Goal: Register for event/course

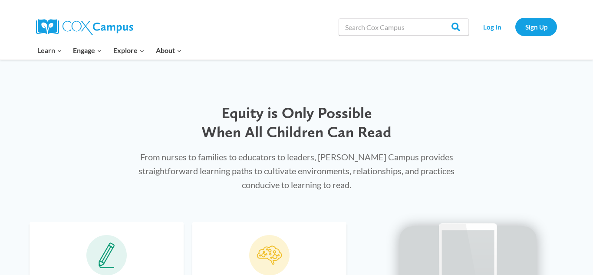
scroll to position [469, 0]
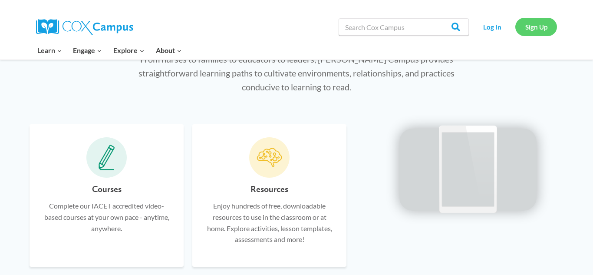
click at [539, 29] on link "Sign Up" at bounding box center [536, 27] width 42 height 18
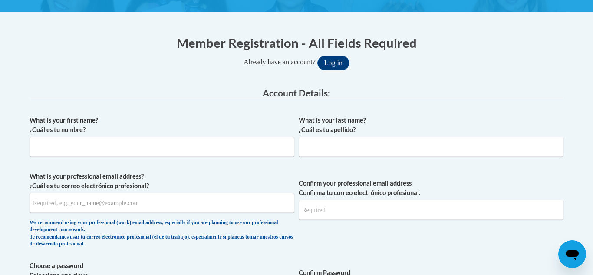
scroll to position [156, 0]
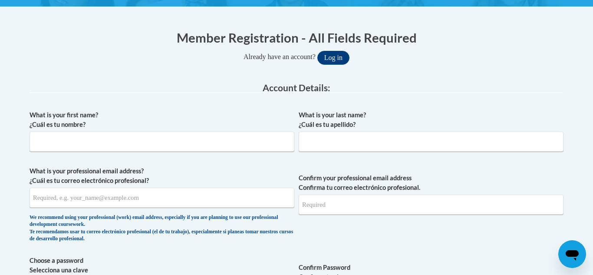
click at [251, 129] on label "What is your first name? ¿Cuál es tu nombre?" at bounding box center [162, 119] width 265 height 19
click at [251, 132] on input "What is your first name? ¿Cuál es tu nombre?" at bounding box center [162, 142] width 265 height 20
type input "Jena"
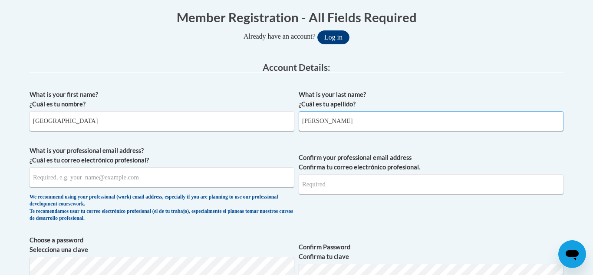
scroll to position [188, 0]
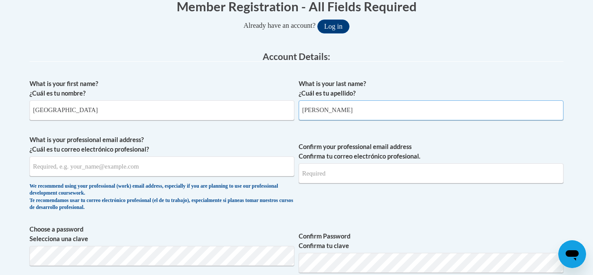
type input "Peters"
click at [162, 168] on input "What is your professional email address? ¿Cuál es tu correo electrónico profesi…" at bounding box center [162, 166] width 265 height 20
type input "jnpeter@sunprairieschools.org"
click at [357, 176] on input "Confirm your professional email address Confirma tu correo electrónico profesio…" at bounding box center [431, 173] width 265 height 20
type input "jnpeter@sunprairieschools.org"
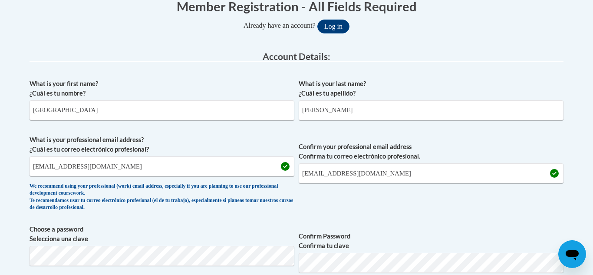
click at [337, 211] on span "Confirm your professional email address Confirma tu correo electrónico profesio…" at bounding box center [431, 175] width 265 height 80
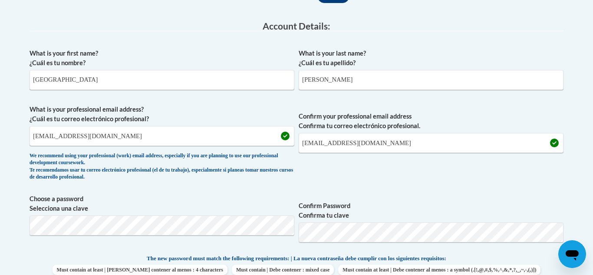
scroll to position [250, 0]
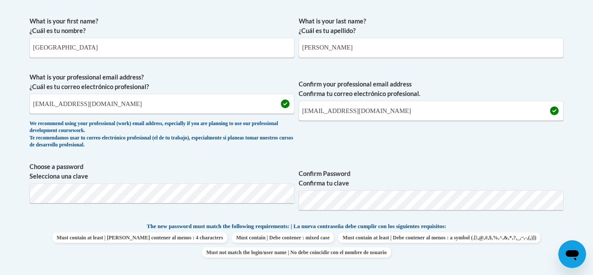
click at [414, 165] on span "Confirm Password Confirma tu clave" at bounding box center [431, 189] width 265 height 55
click at [24, 185] on div "Member Registration - All Fields Required Already have an account? Log in Prefe…" at bounding box center [296, 265] width 547 height 678
click at [363, 166] on span "Confirm Password Confirma tu clave" at bounding box center [431, 189] width 265 height 55
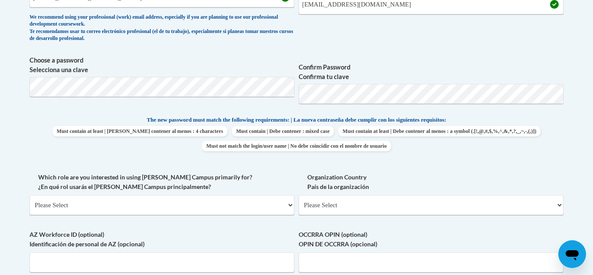
scroll to position [375, 0]
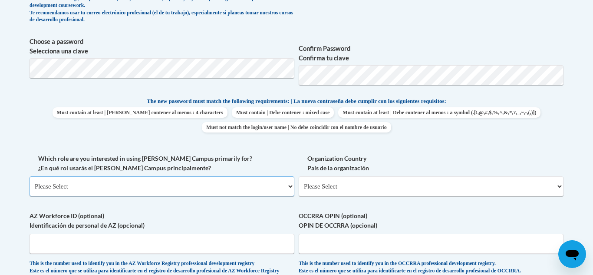
click at [217, 185] on select "Please Select College/University | Colegio/Universidad Community/Nonprofit Part…" at bounding box center [162, 186] width 265 height 20
select select "fbf2d438-af2f-41f8-98f1-81c410e29de3"
click at [30, 176] on select "Please Select College/University | Colegio/Universidad Community/Nonprofit Part…" at bounding box center [162, 186] width 265 height 20
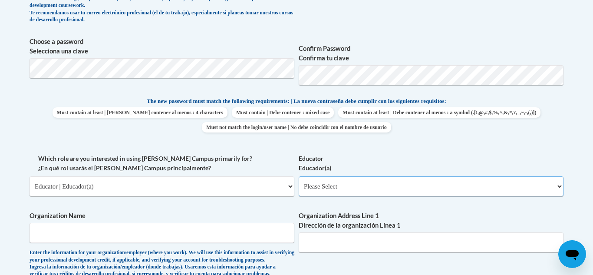
click at [315, 185] on select "Please Select Early Learning/Daycare Teacher/Family Home Care Provider | Maestr…" at bounding box center [431, 186] width 265 height 20
select select "6732b29e-f5f4-40e4-a595-7dafd2b8fb29"
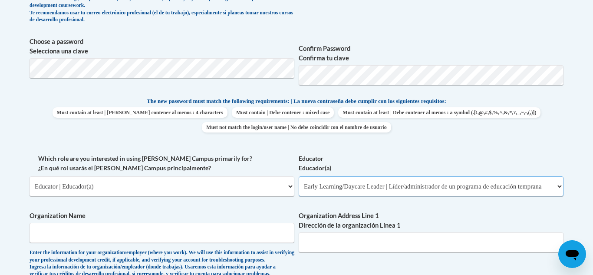
click at [299, 176] on select "Please Select Early Learning/Daycare Teacher/Family Home Care Provider | Maestr…" at bounding box center [431, 186] width 265 height 20
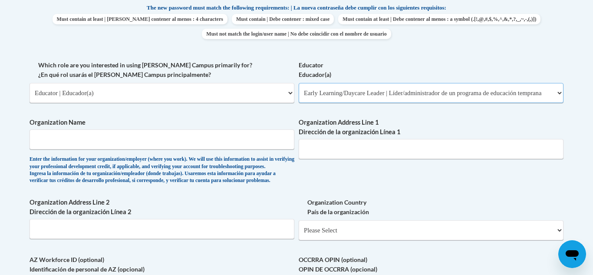
scroll to position [469, 0]
click at [217, 145] on input "Organization Name" at bounding box center [162, 139] width 265 height 20
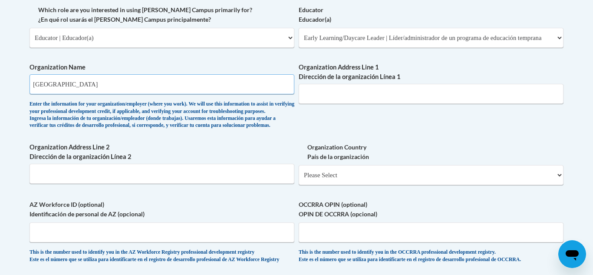
scroll to position [500, 0]
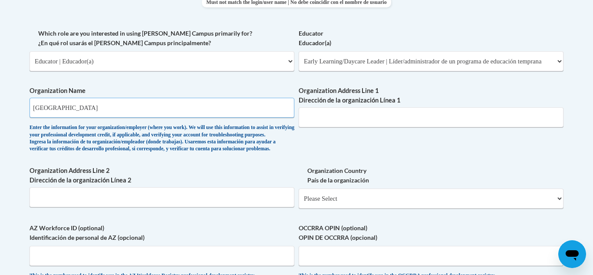
type input "Sun Prairie Area School District"
click at [344, 122] on input "Organization Address Line 1 Dirección de la organización Línea 1" at bounding box center [431, 117] width 265 height 20
paste input "501 S. Bird Street, Sun Prairie, WI 53590"
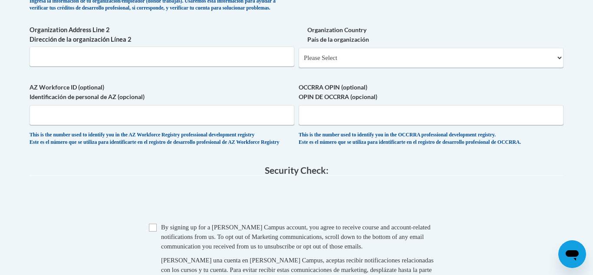
scroll to position [719, 0]
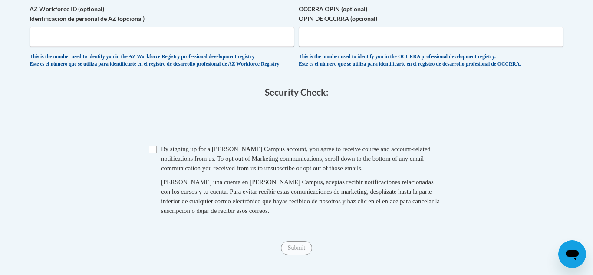
type input "501 S. Bird Street, Sun Prairie, WI 53590"
click at [151, 153] on input "Checkbox" at bounding box center [153, 149] width 8 height 8
checkbox input "true"
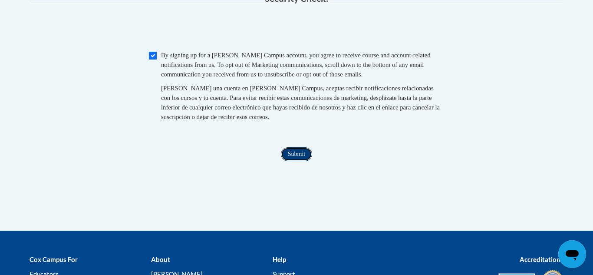
click at [291, 161] on input "Submit" at bounding box center [296, 154] width 31 height 14
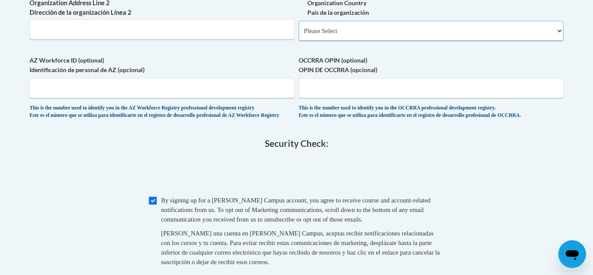
scroll to position [609, 0]
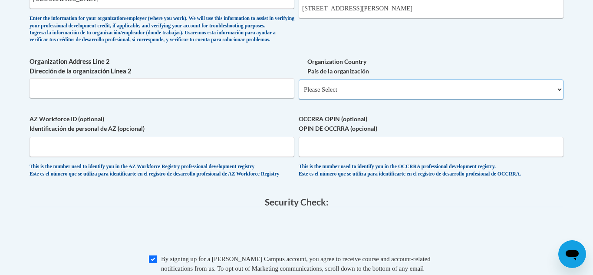
click at [367, 99] on select "Please Select United States | Estados Unidos Outside of the United States | Fue…" at bounding box center [431, 89] width 265 height 20
select select "ad49bcad-a171-4b2e-b99c-48b446064914"
click at [299, 93] on select "Please Select United States | Estados Unidos Outside of the United States | Fue…" at bounding box center [431, 89] width 265 height 20
select select
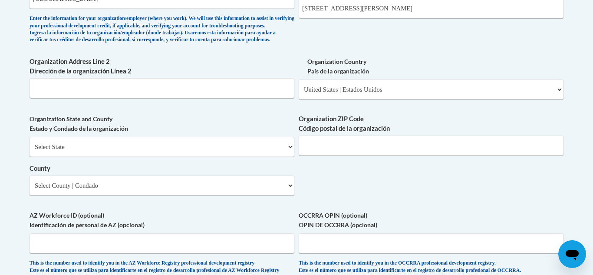
click at [238, 172] on div "Select State Alabama Alaska Arizona Arkansas California Colorado Connecticut De…" at bounding box center [162, 166] width 265 height 59
click at [261, 157] on select "Select State Alabama Alaska Arizona Arkansas California Colorado Connecticut De…" at bounding box center [162, 147] width 265 height 20
select select "Wisconsin"
click at [30, 151] on select "Select State Alabama Alaska Arizona Arkansas California Colorado Connecticut De…" at bounding box center [162, 147] width 265 height 20
click at [329, 147] on span "Organization ZIP Code Código postal de la organización" at bounding box center [431, 134] width 265 height 41
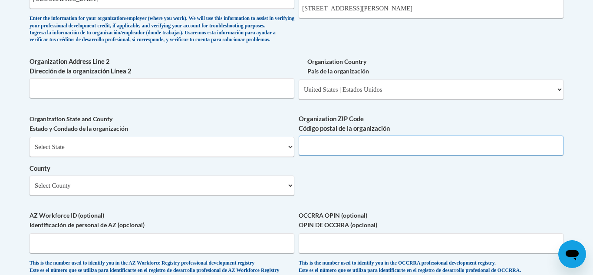
click at [338, 155] on input "Organization ZIP Code Código postal de la organización" at bounding box center [431, 145] width 265 height 20
type input "53590"
click at [239, 195] on select "Select County Adams Ashland Barron Bayfield Brown Buffalo Burnett Calumet Chipp…" at bounding box center [162, 185] width 265 height 20
select select "Dane"
click at [30, 190] on select "Select County Adams Ashland Barron Bayfield Brown Buffalo Burnett Calumet Chipp…" at bounding box center [162, 185] width 265 height 20
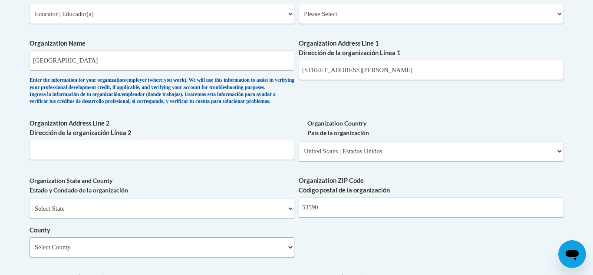
scroll to position [547, 0]
click at [436, 73] on input "501 S. Bird Street, Sun Prairie, WI 53590" at bounding box center [431, 71] width 265 height 20
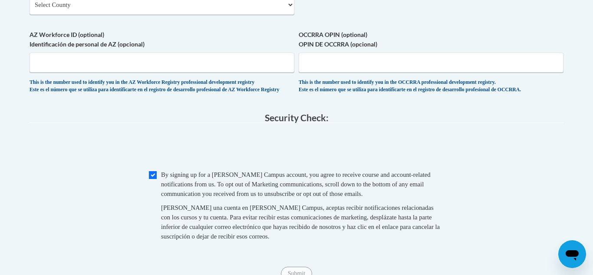
scroll to position [859, 0]
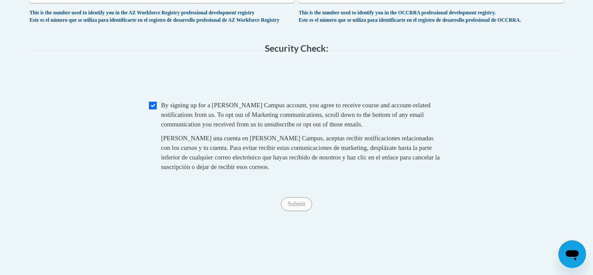
click at [259, 170] on span "Al crear una cuenta en Cox Campus, aceptas recibir notificaciones relacionadas …" at bounding box center [300, 153] width 279 height 36
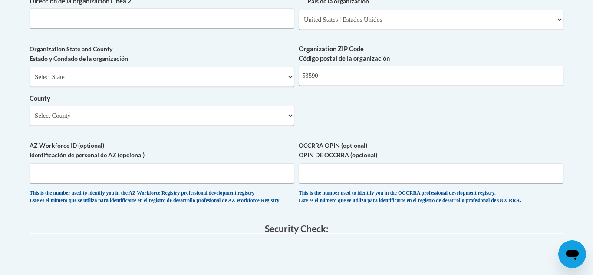
scroll to position [672, 0]
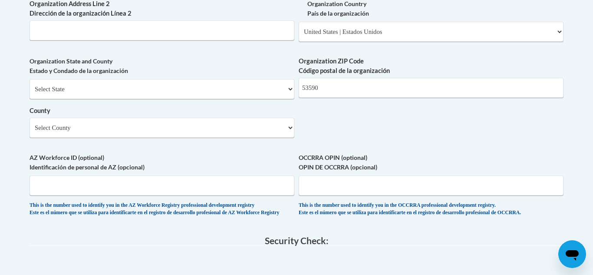
scroll to position [766, 0]
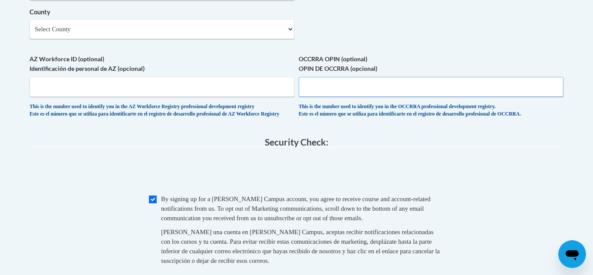
click at [320, 97] on input "OCCRRA OPIN (optional) OPIN DE OCCRRA (opcional)" at bounding box center [431, 87] width 265 height 20
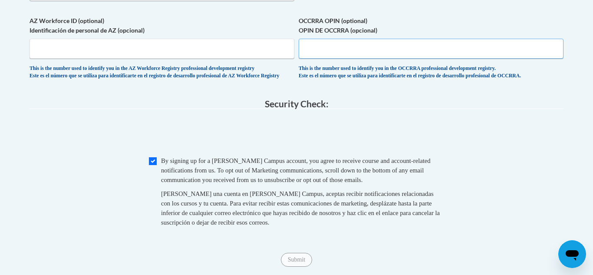
scroll to position [859, 0]
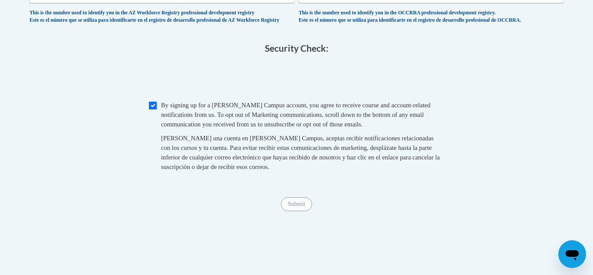
click at [153, 131] on span "Checkbox By signing up for a Cox Campus account, you agree to receive course an…" at bounding box center [296, 140] width 295 height 80
click at [153, 109] on input "Checkbox" at bounding box center [153, 106] width 8 height 8
checkbox input "true"
click at [302, 211] on input "Submit" at bounding box center [296, 204] width 31 height 14
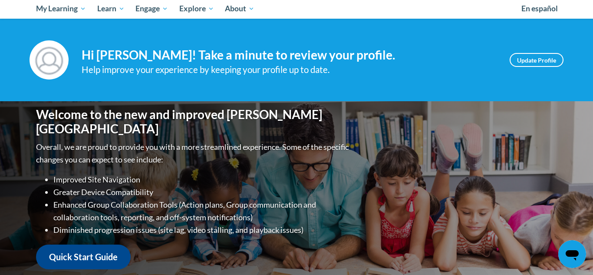
scroll to position [94, 0]
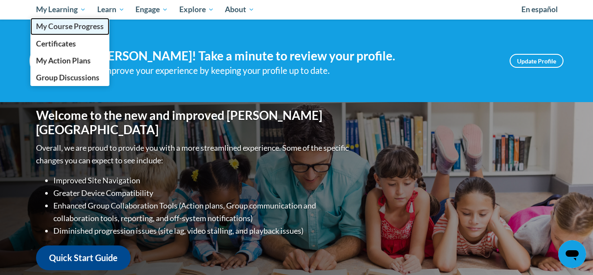
click at [73, 26] on span "My Course Progress" at bounding box center [70, 26] width 68 height 9
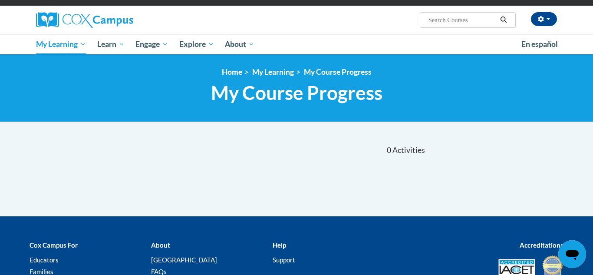
scroll to position [19, 0]
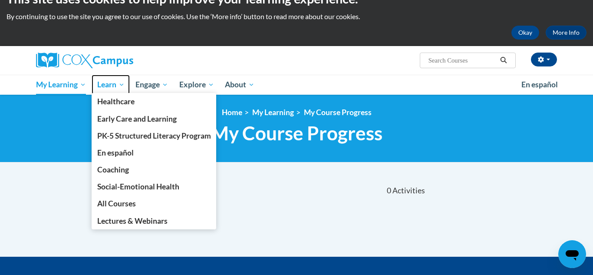
click at [112, 88] on span "Learn" at bounding box center [110, 84] width 27 height 10
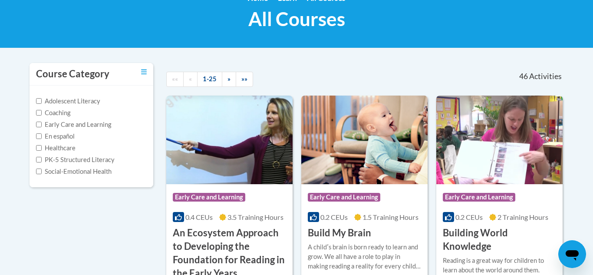
scroll to position [63, 0]
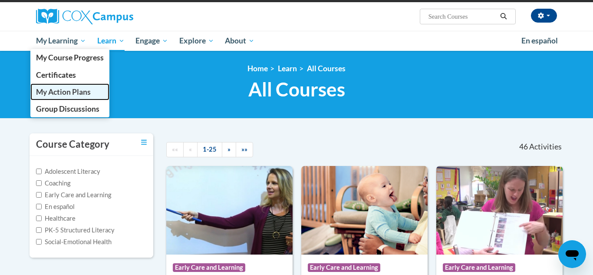
click at [77, 96] on link "My Action Plans" at bounding box center [69, 91] width 79 height 17
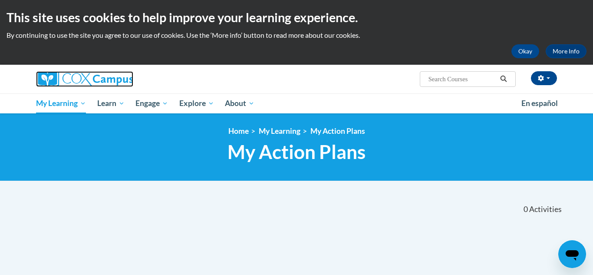
click at [112, 77] on img at bounding box center [84, 79] width 97 height 16
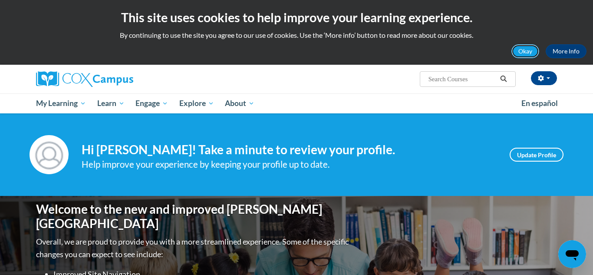
click at [523, 54] on button "Okay" at bounding box center [526, 51] width 28 height 14
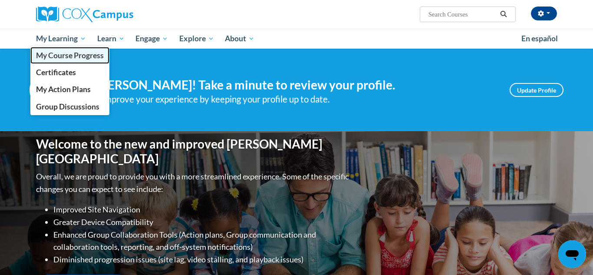
click at [68, 53] on span "My Course Progress" at bounding box center [70, 55] width 68 height 9
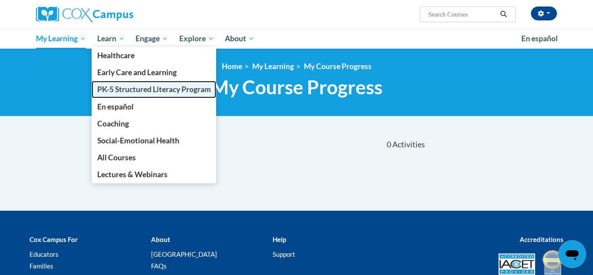
click at [114, 87] on span "PK-5 Structured Literacy Program" at bounding box center [154, 89] width 114 height 9
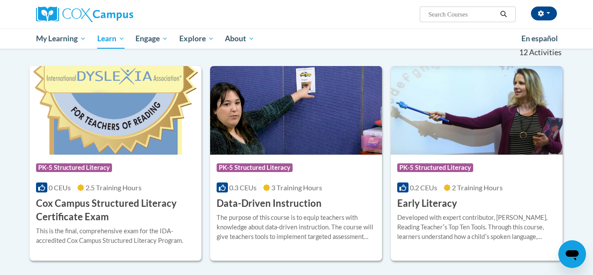
scroll to position [250, 0]
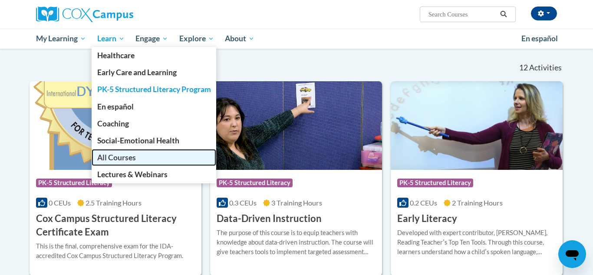
click at [137, 156] on link "All Courses" at bounding box center [154, 157] width 125 height 17
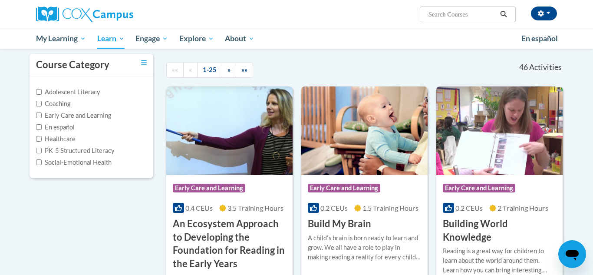
scroll to position [63, 0]
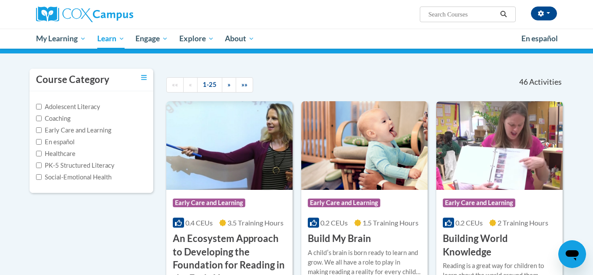
click at [452, 13] on input "Search..." at bounding box center [462, 14] width 69 height 10
type input "language"
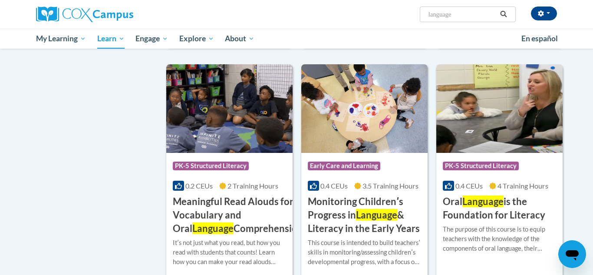
scroll to position [563, 0]
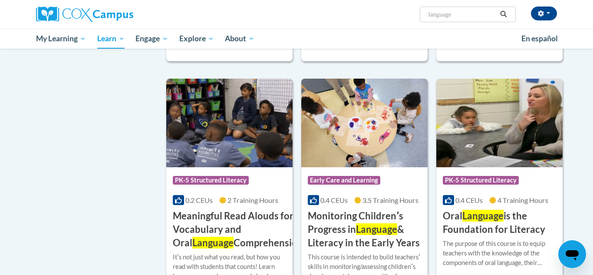
click at [461, 11] on input "language" at bounding box center [462, 14] width 69 height 10
type input "powerful language"
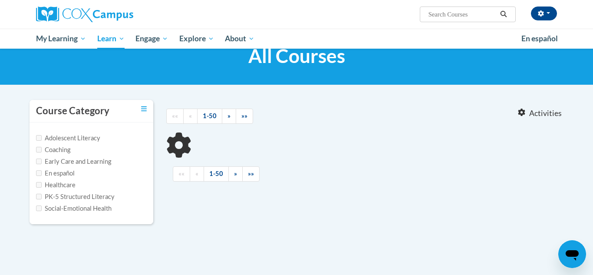
type input "powerful language"
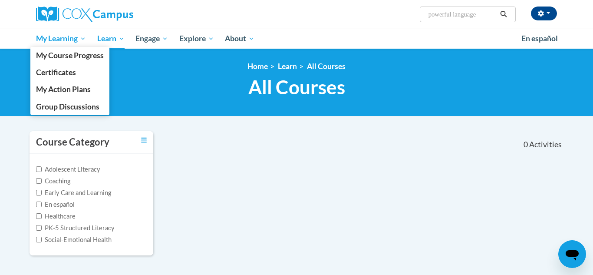
click at [75, 43] on span "My Learning" at bounding box center [61, 38] width 50 height 10
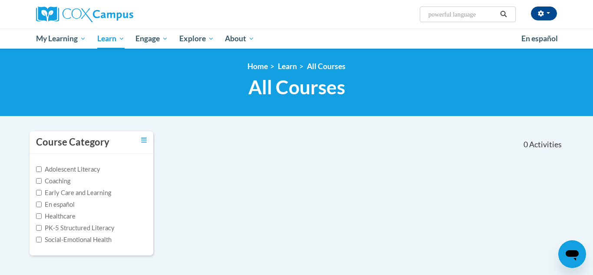
click at [500, 14] on icon "Search" at bounding box center [504, 14] width 8 height 7
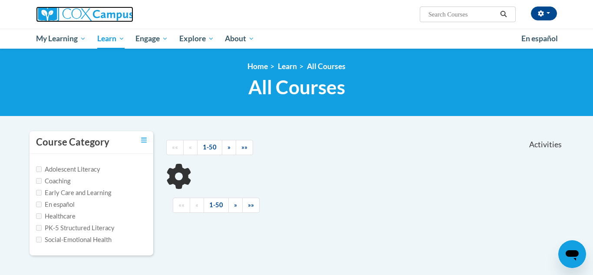
drag, startPoint x: 0, startPoint y: 0, endPoint x: 96, endPoint y: 12, distance: 97.1
click at [96, 12] on img at bounding box center [84, 15] width 97 height 16
type input "powerful language"
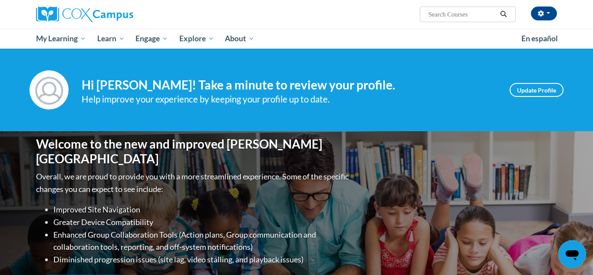
click at [460, 13] on input "Search..." at bounding box center [462, 14] width 69 height 10
type input "powerful language"
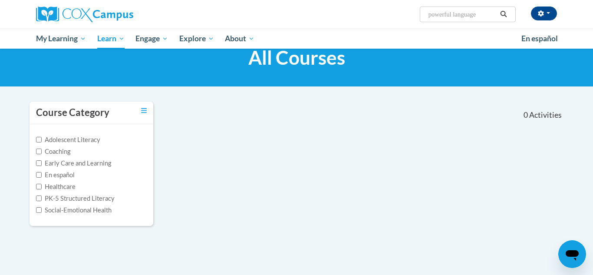
scroll to position [31, 0]
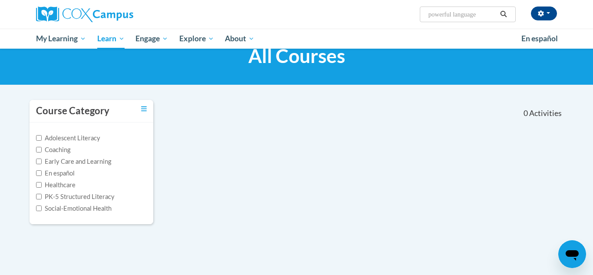
drag, startPoint x: 485, startPoint y: 10, endPoint x: 341, endPoint y: 1, distance: 144.5
click at [377, 7] on div "Jena Peters (Central Daylight Time GMT-0500 ) My Profile Inbox My Transcripts L…" at bounding box center [386, 11] width 356 height 22
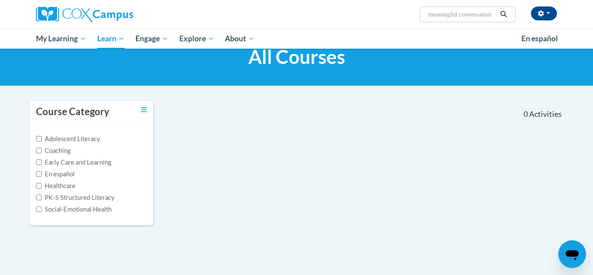
type input "meaningful conversations"
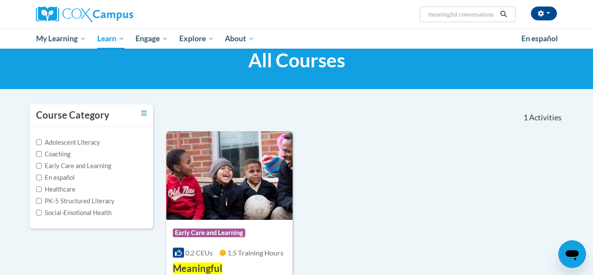
scroll to position [94, 0]
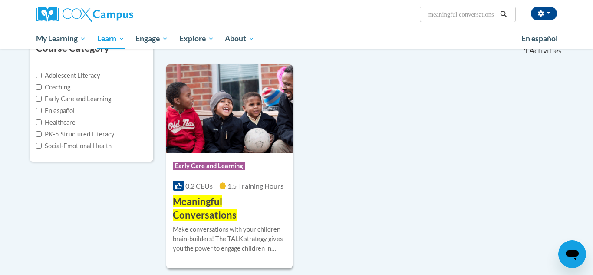
drag, startPoint x: 498, startPoint y: 13, endPoint x: 435, endPoint y: 10, distance: 63.0
click at [435, 10] on span "Search Search... meaningful conversations" at bounding box center [468, 15] width 96 height 16
drag, startPoint x: 496, startPoint y: 15, endPoint x: 424, endPoint y: 7, distance: 72.5
click at [409, 12] on div "Jena Peters (Central Daylight Time GMT-0500 ) My Profile Inbox My Transcripts L…" at bounding box center [386, 11] width 356 height 22
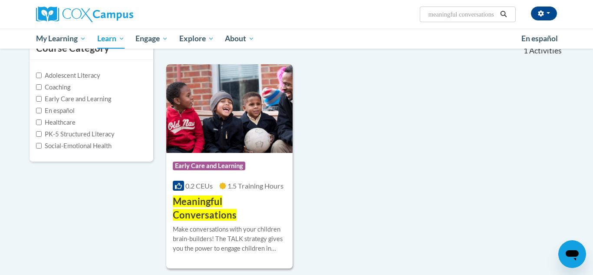
type input "s"
type input "power of language"
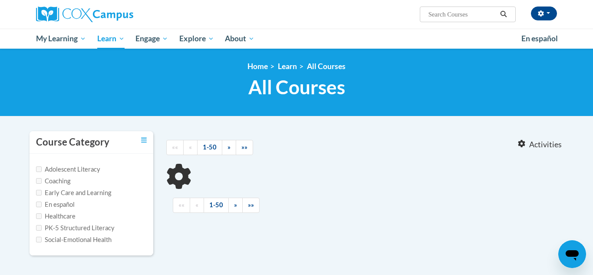
type input "power of language"
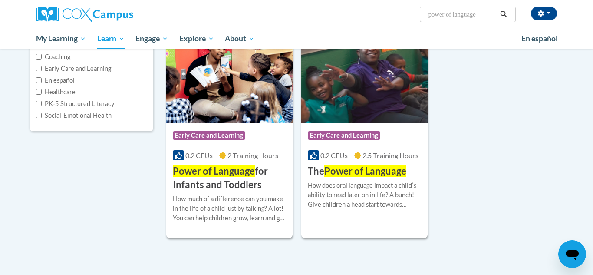
scroll to position [125, 0]
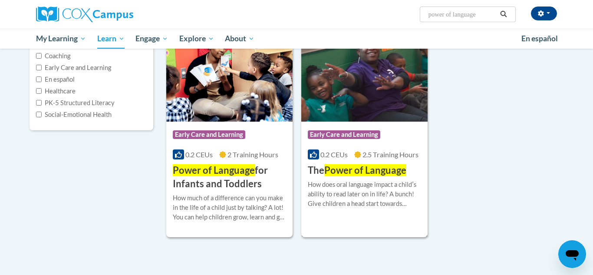
click at [389, 177] on div "Course Category: Early Care and Learning 0.2 CEUs 2.5 Training Hours COURSE The…" at bounding box center [364, 135] width 126 height 204
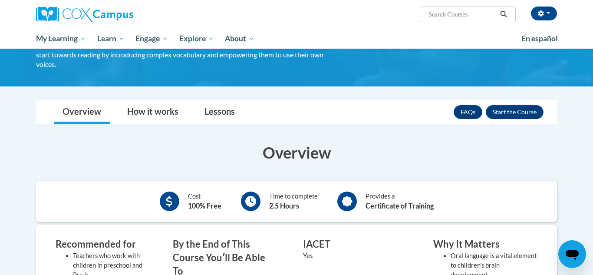
scroll to position [63, 0]
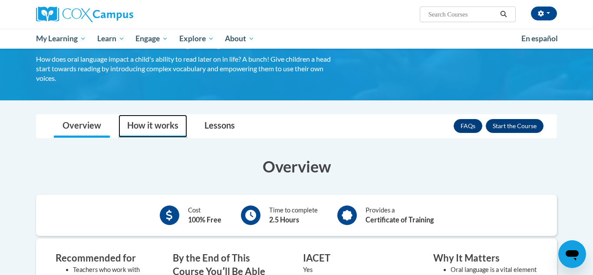
click at [161, 131] on link "How it works" at bounding box center [153, 126] width 69 height 23
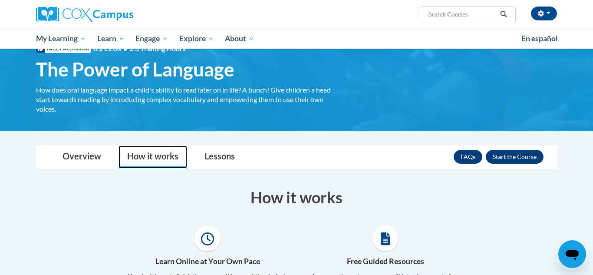
scroll to position [31, 0]
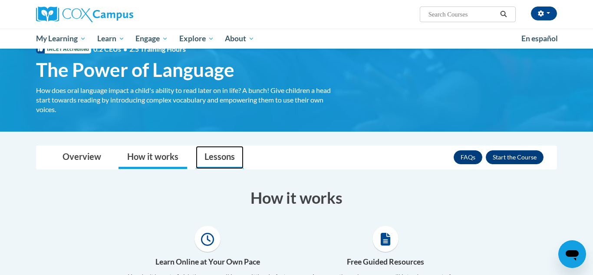
click at [224, 153] on link "Lessons" at bounding box center [220, 157] width 48 height 23
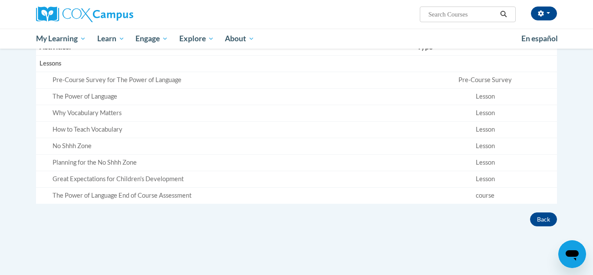
scroll to position [94, 0]
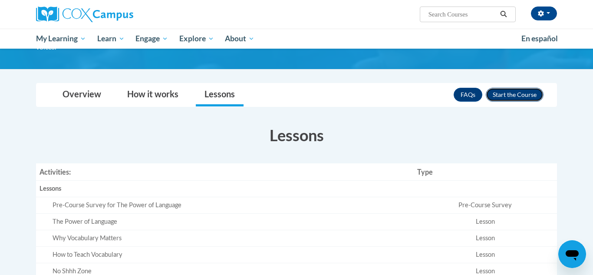
click at [492, 96] on button "Enroll" at bounding box center [515, 95] width 58 height 14
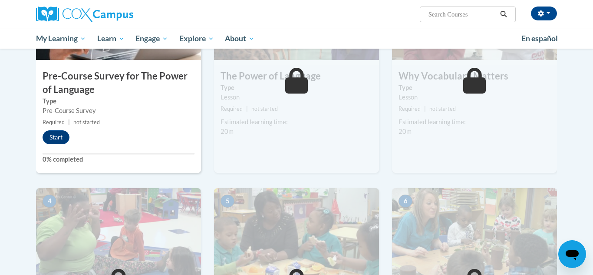
scroll to position [188, 0]
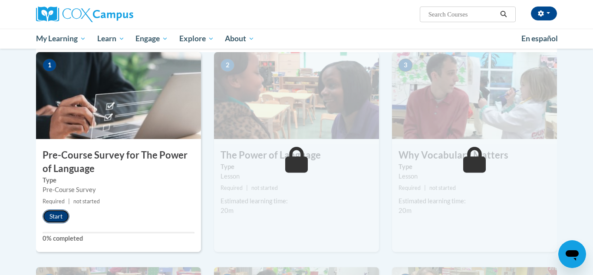
click at [51, 219] on button "Start" at bounding box center [56, 216] width 27 height 14
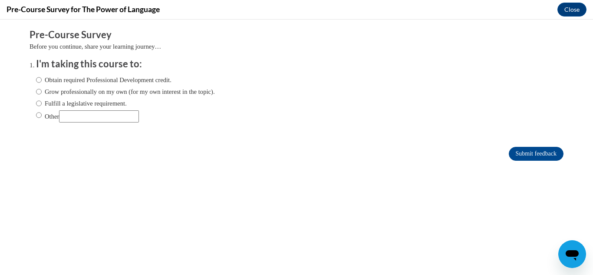
scroll to position [0, 0]
click at [67, 80] on label "Obtain required Professional Development credit." at bounding box center [103, 80] width 135 height 10
click at [42, 80] on input "Obtain required Professional Development credit." at bounding box center [39, 80] width 6 height 10
radio input "true"
drag, startPoint x: 525, startPoint y: 150, endPoint x: 507, endPoint y: 142, distance: 20.0
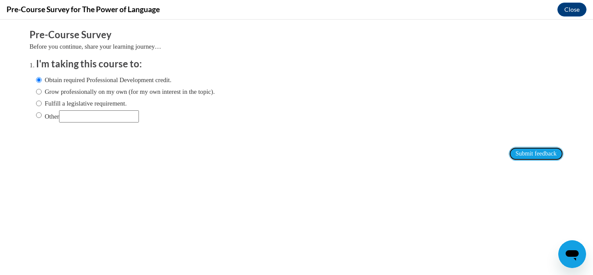
click at [524, 151] on input "Submit feedback" at bounding box center [536, 154] width 55 height 14
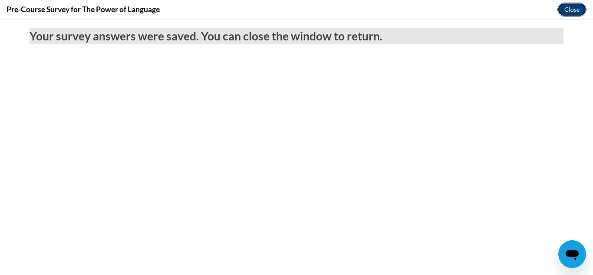
click at [564, 13] on button "Close" at bounding box center [572, 10] width 29 height 14
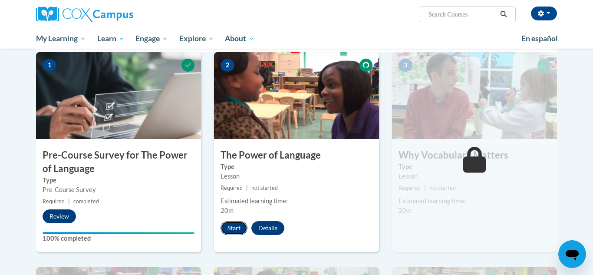
click at [238, 229] on button "Start" at bounding box center [234, 228] width 27 height 14
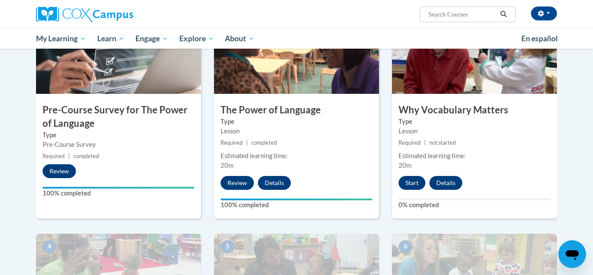
scroll to position [219, 0]
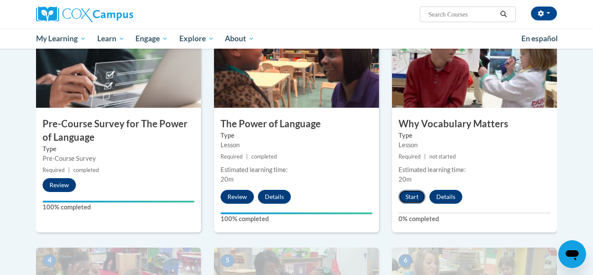
click at [415, 201] on button "Start" at bounding box center [412, 197] width 27 height 14
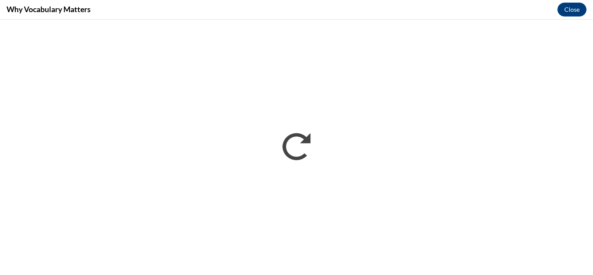
scroll to position [0, 0]
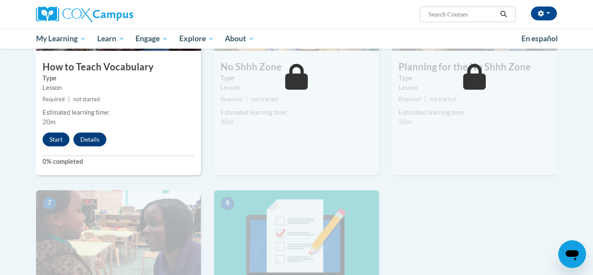
scroll to position [500, 0]
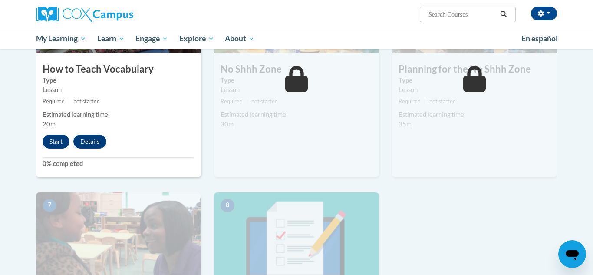
click at [455, 14] on input "Search..." at bounding box center [462, 14] width 69 height 10
type input "meaningful coverstaions"
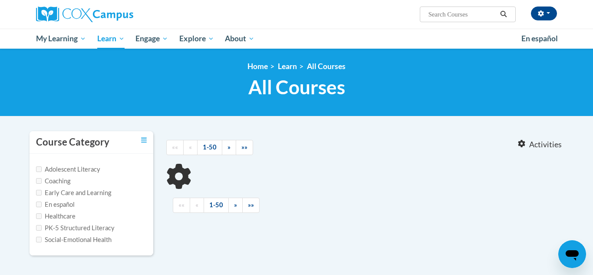
type input "meaningful coverstaions"
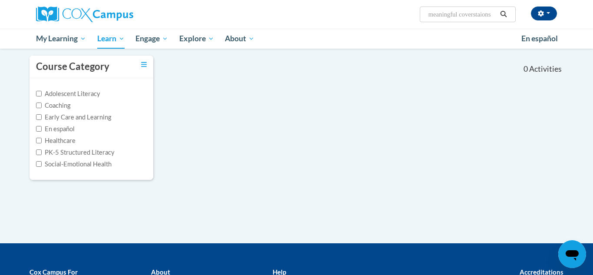
scroll to position [125, 0]
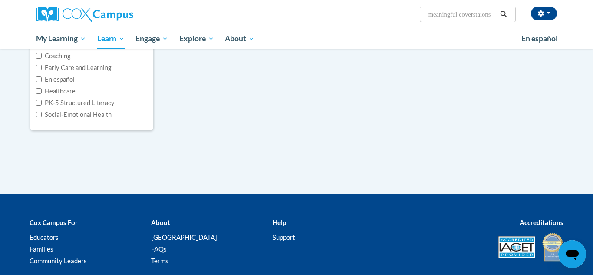
click at [501, 11] on icon "Search" at bounding box center [504, 14] width 8 height 7
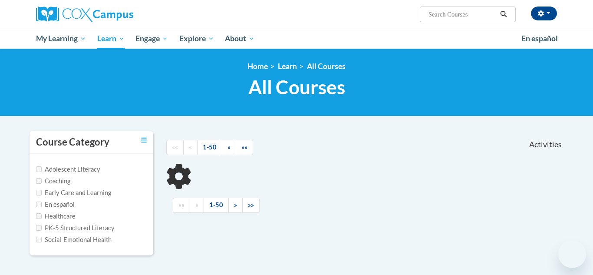
click at [491, 13] on input "Search..." at bounding box center [462, 14] width 69 height 10
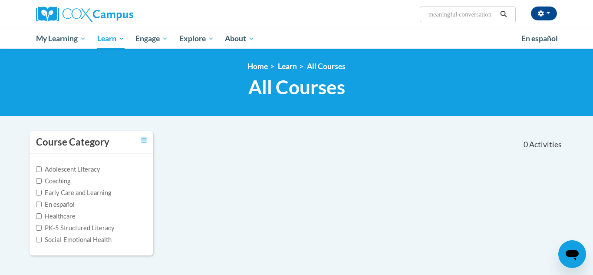
type input "meaningful conversations"
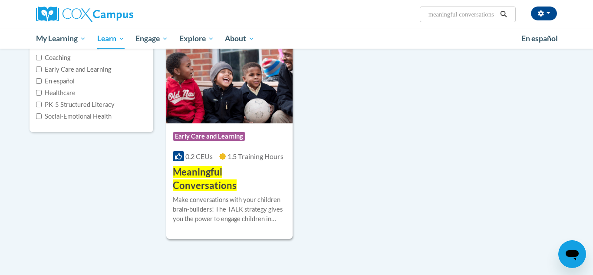
scroll to position [125, 0]
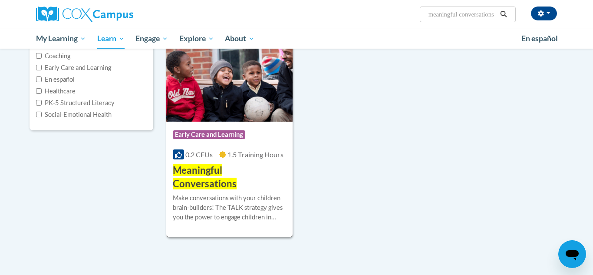
click at [260, 191] on div "More Info Enroll Make conversations with your children brain-builders! The TALK…" at bounding box center [229, 213] width 126 height 44
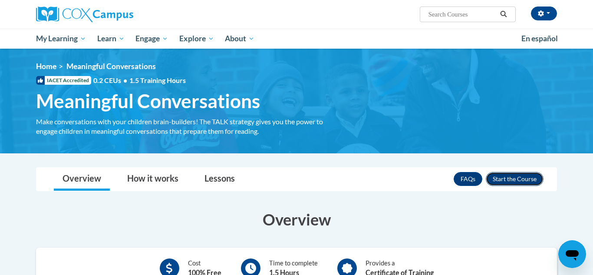
click at [521, 178] on button "Enroll" at bounding box center [515, 179] width 58 height 14
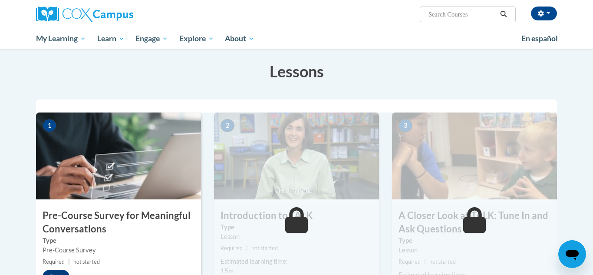
scroll to position [31, 0]
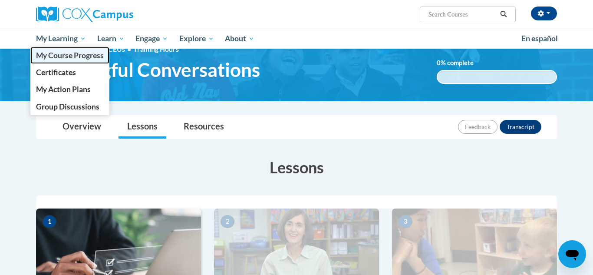
click at [67, 53] on span "My Course Progress" at bounding box center [70, 55] width 68 height 9
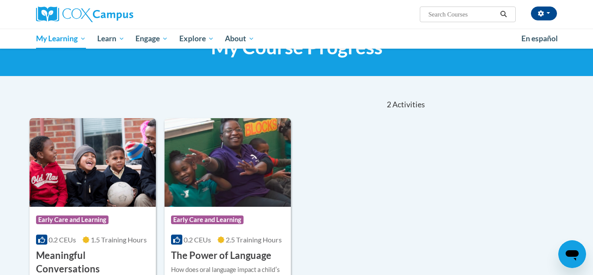
scroll to position [94, 0]
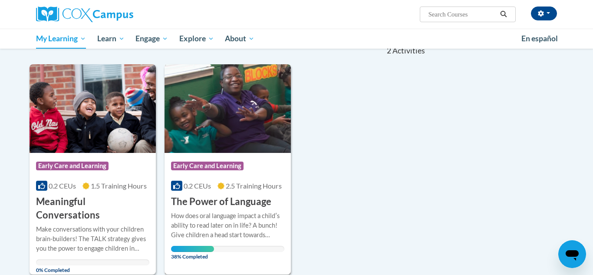
click at [217, 156] on div "Course Category: Early Care and Learning 0.2 CEUs 2.5 Training Hours COURSE The…" at bounding box center [228, 181] width 126 height 56
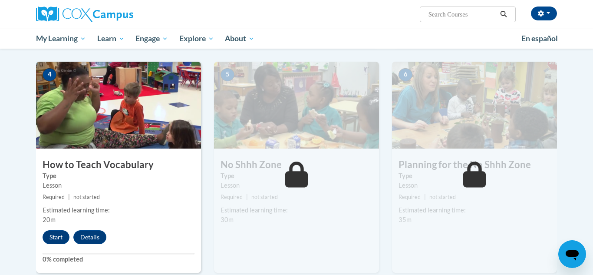
scroll to position [406, 0]
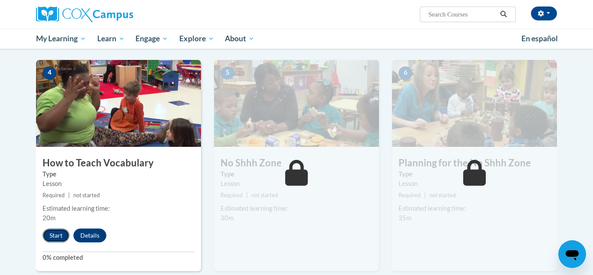
click at [56, 238] on button "Start" at bounding box center [56, 235] width 27 height 14
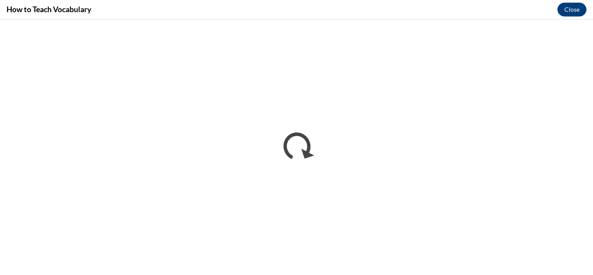
scroll to position [0, 0]
